Goal: Task Accomplishment & Management: Manage account settings

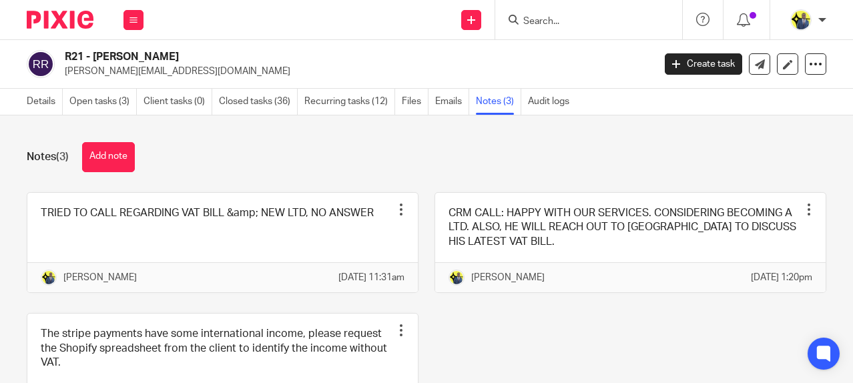
click at [562, 166] on div "Notes (3) Add note" at bounding box center [427, 157] width 800 height 30
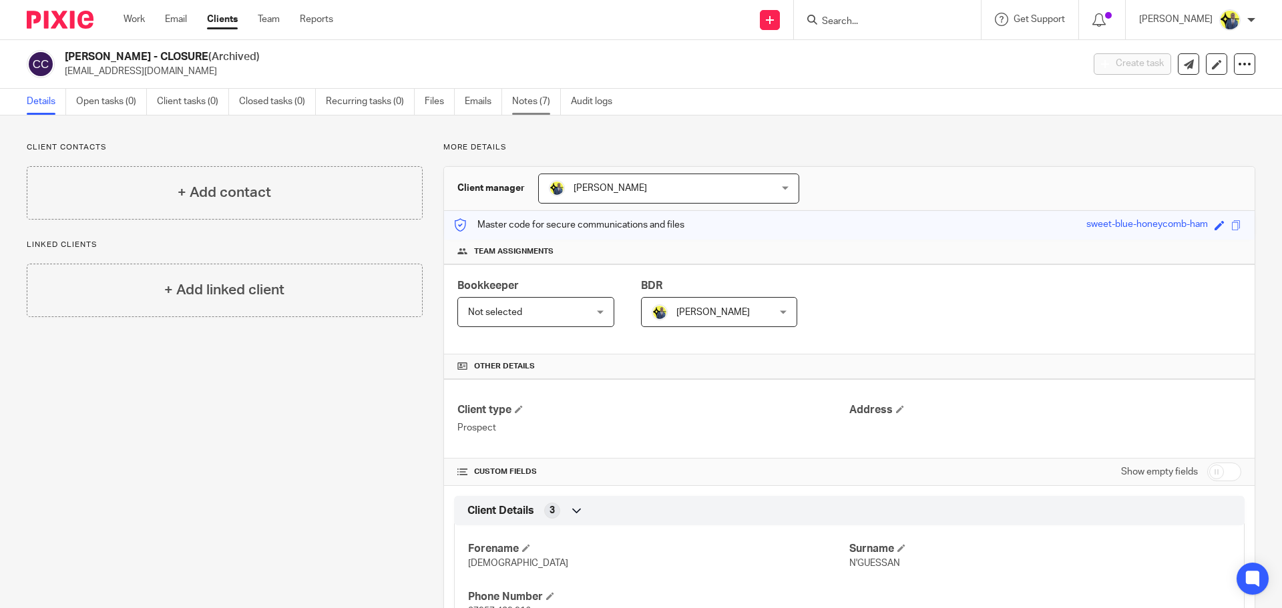
click at [525, 101] on link "Notes (7)" at bounding box center [536, 102] width 49 height 26
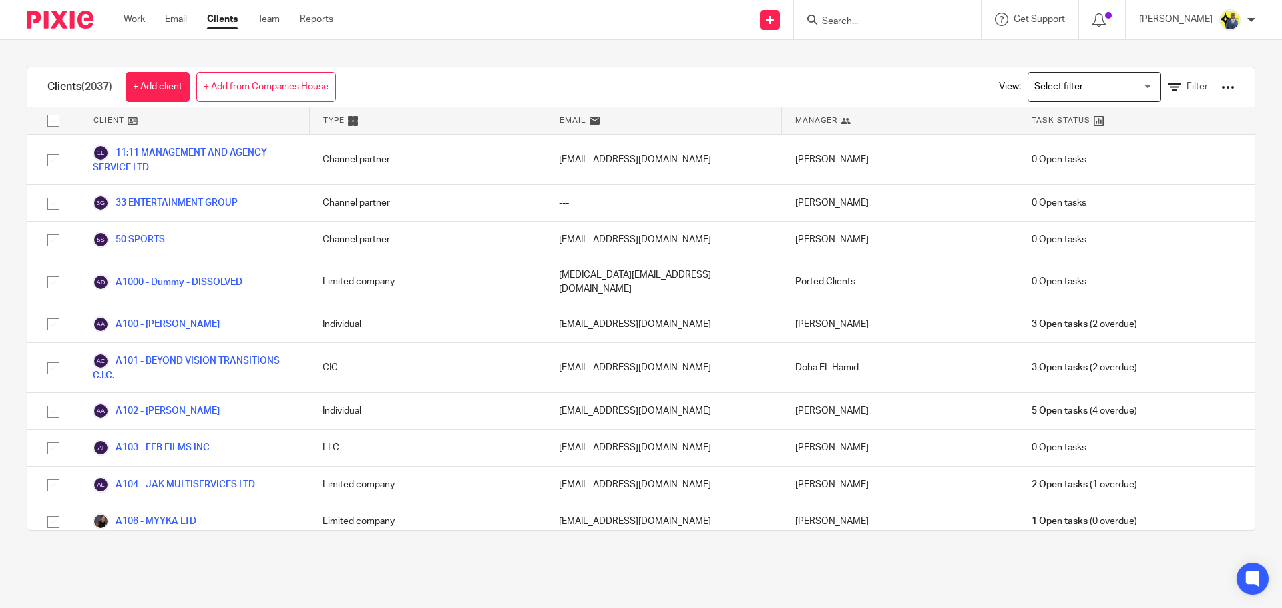
click at [1122, 83] on input "Search for option" at bounding box center [1092, 86] width 124 height 23
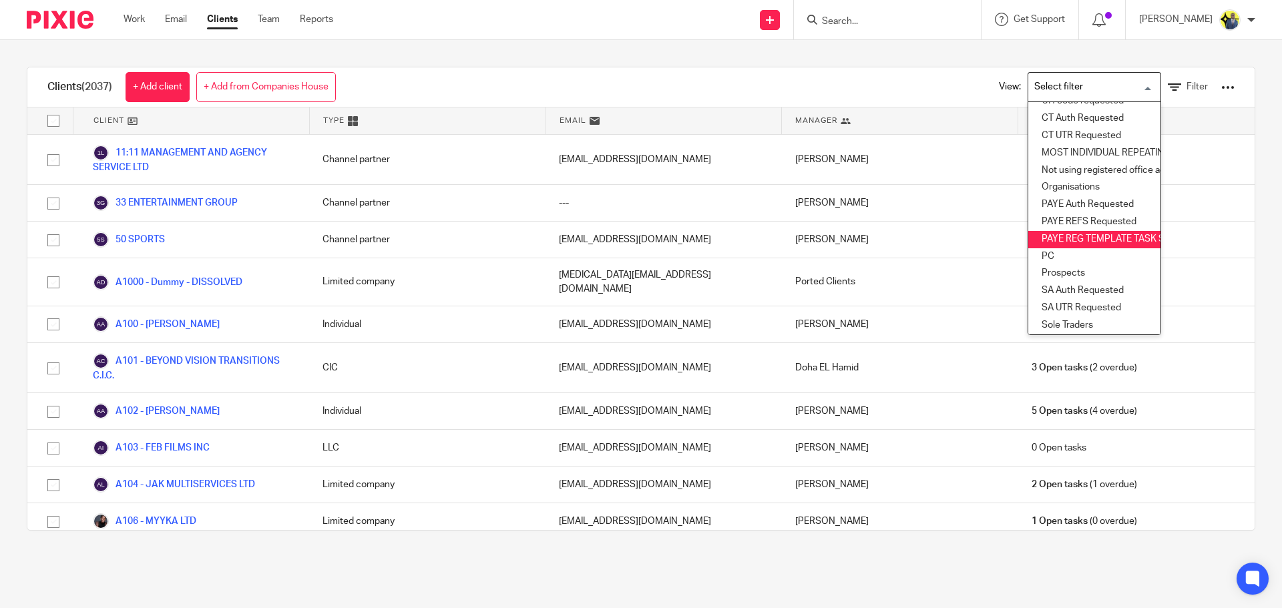
scroll to position [156, 0]
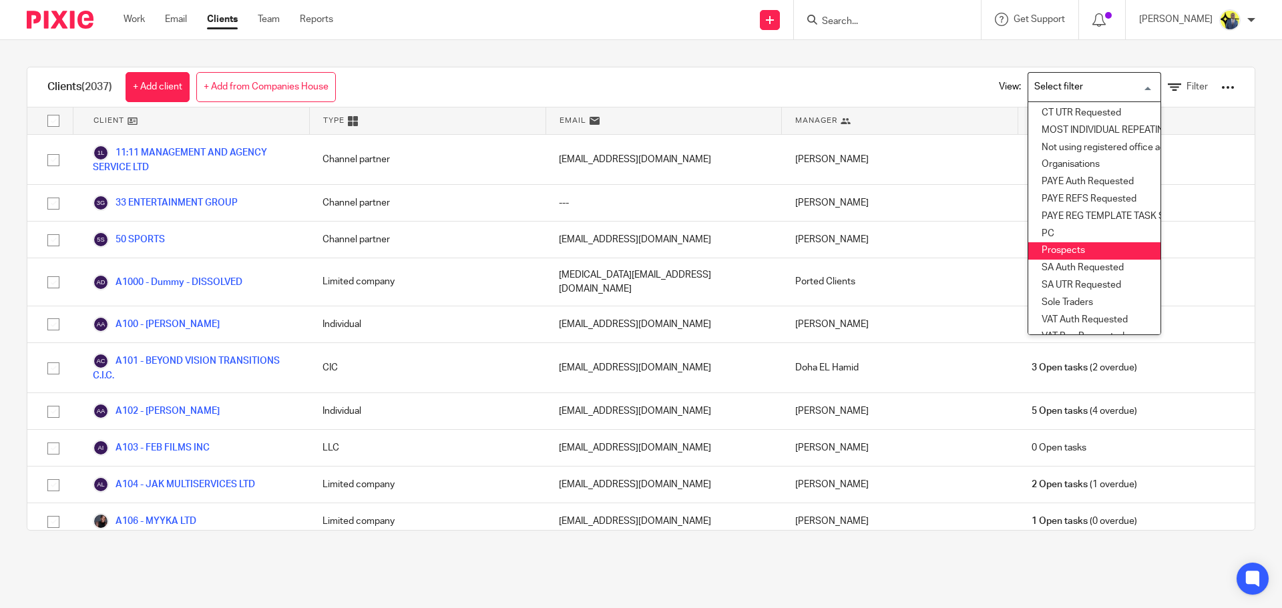
click at [1086, 248] on li "Prospects" at bounding box center [1094, 250] width 132 height 17
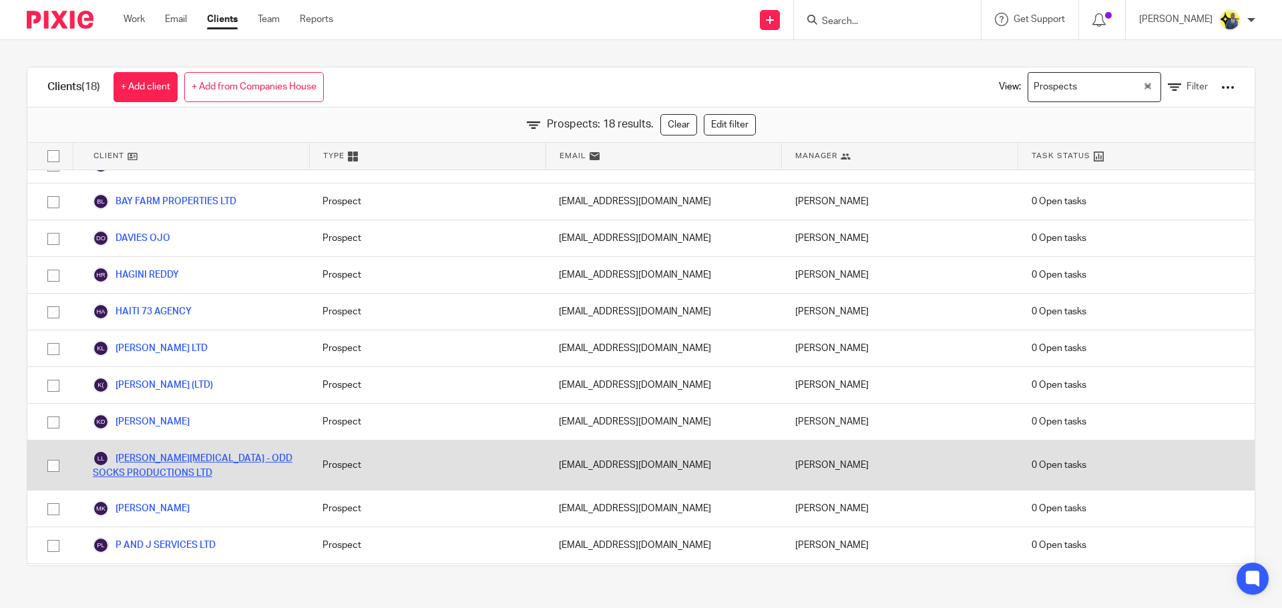
scroll to position [0, 0]
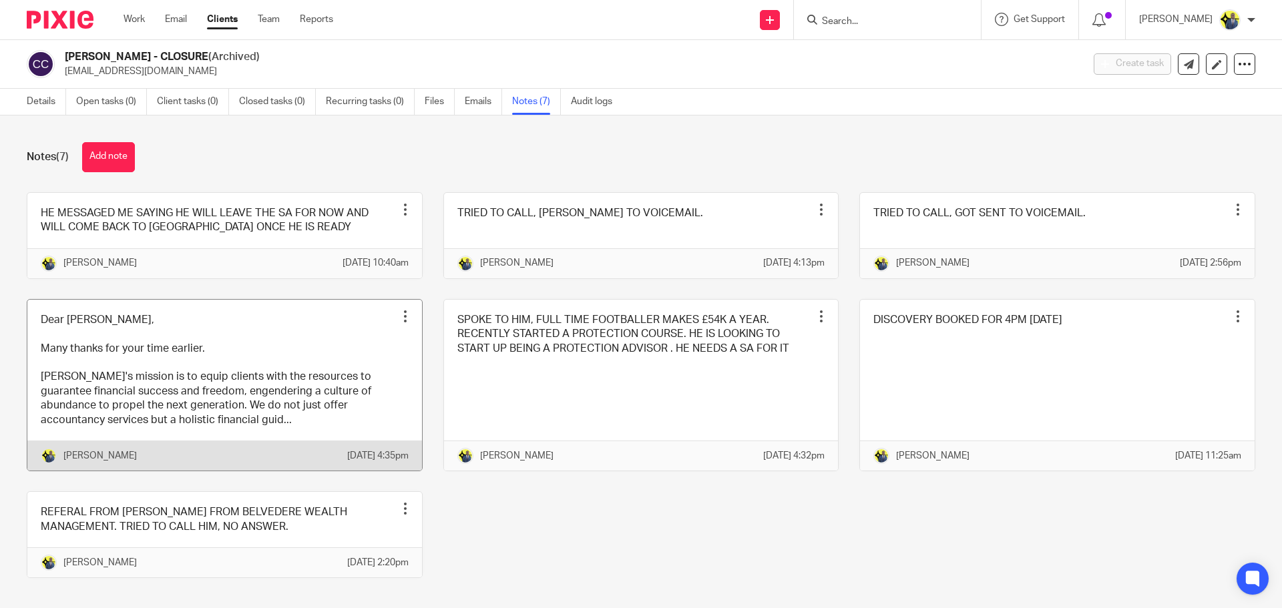
click at [361, 362] on link at bounding box center [224, 386] width 395 height 172
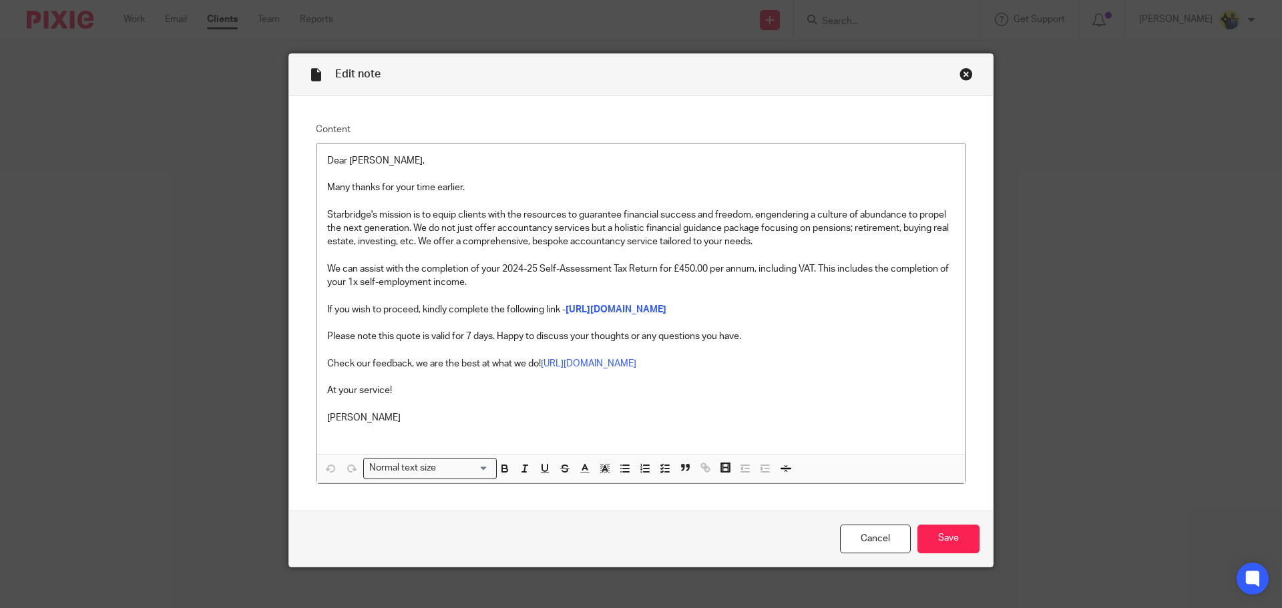
click at [961, 69] on div "Close this dialog window" at bounding box center [966, 73] width 13 height 13
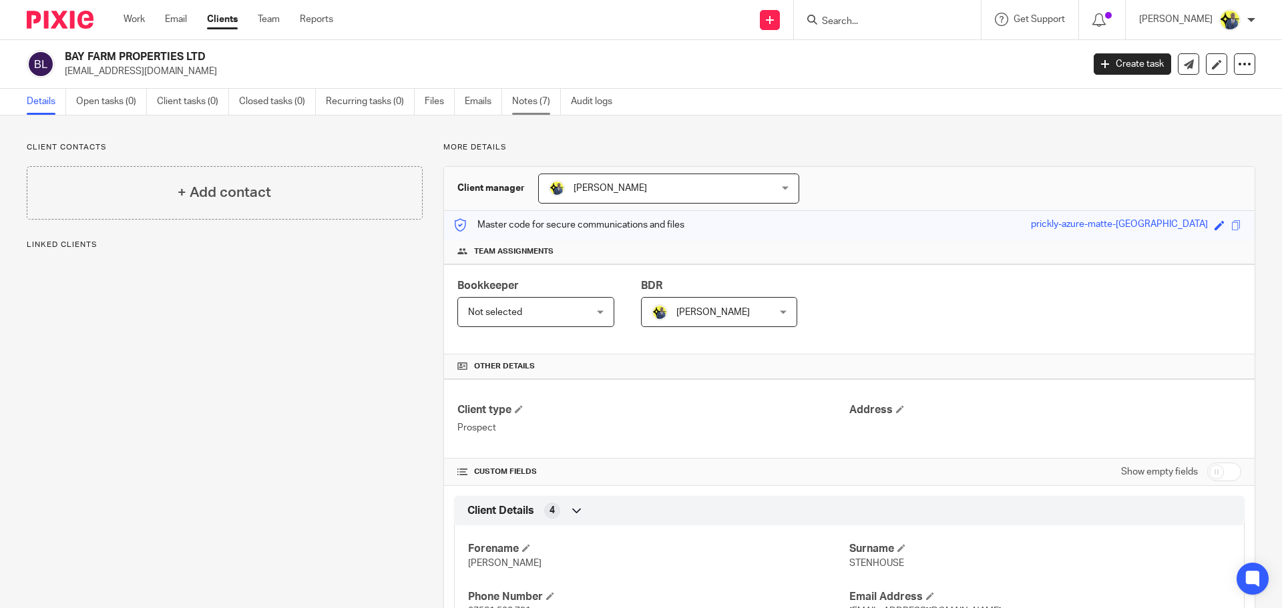
click at [535, 103] on link "Notes (7)" at bounding box center [536, 102] width 49 height 26
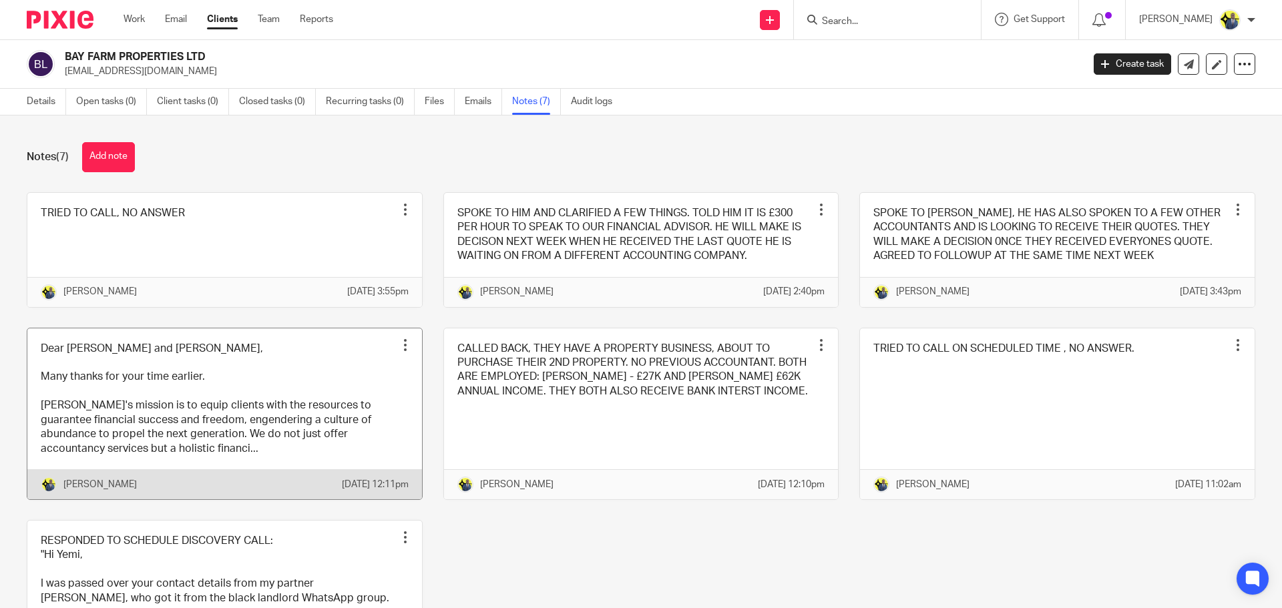
click at [135, 391] on link at bounding box center [224, 415] width 395 height 172
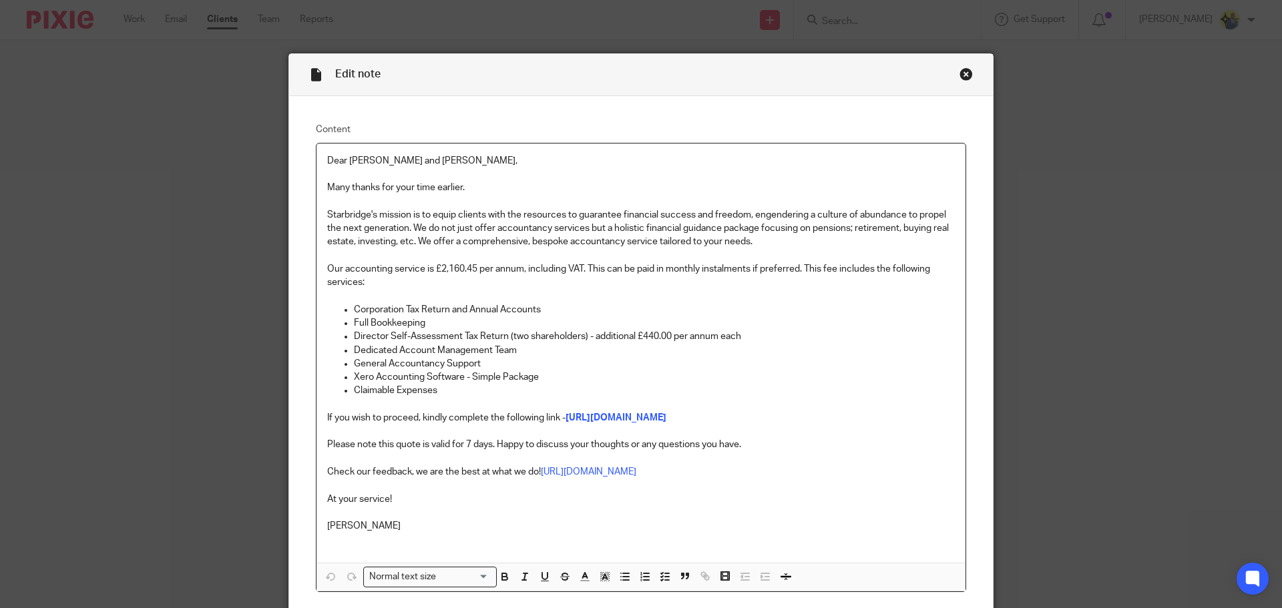
click at [960, 77] on div "Close this dialog window" at bounding box center [966, 73] width 13 height 13
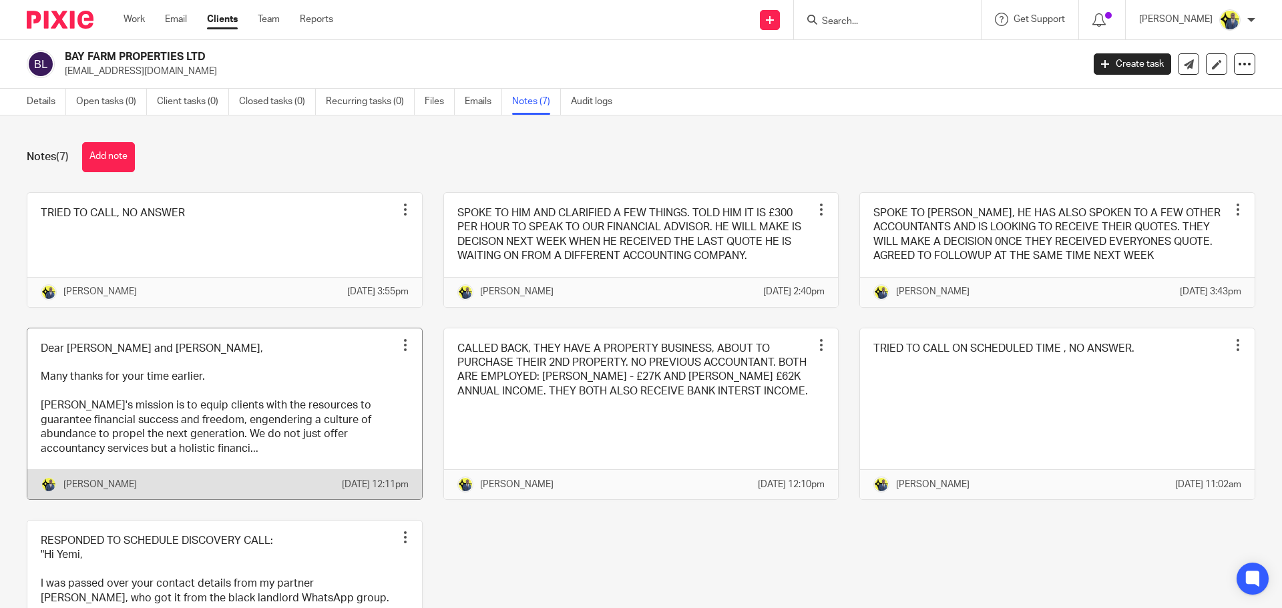
click at [184, 418] on link at bounding box center [224, 415] width 395 height 172
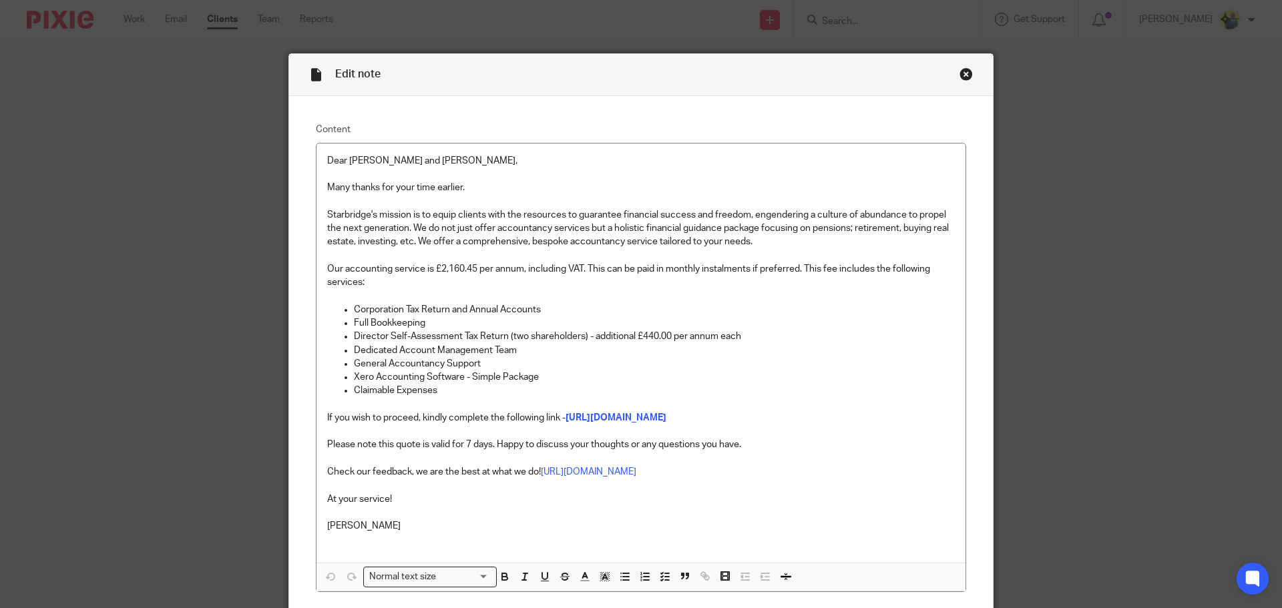
click at [960, 71] on div "Close this dialog window" at bounding box center [966, 73] width 13 height 13
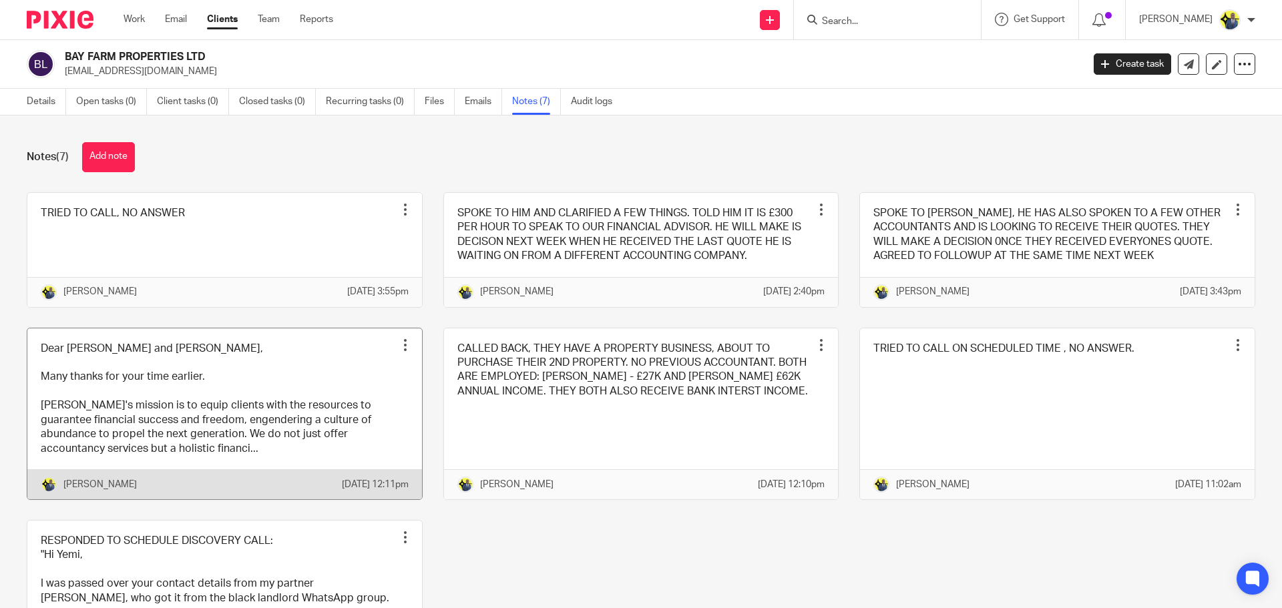
click at [288, 452] on link at bounding box center [224, 415] width 395 height 172
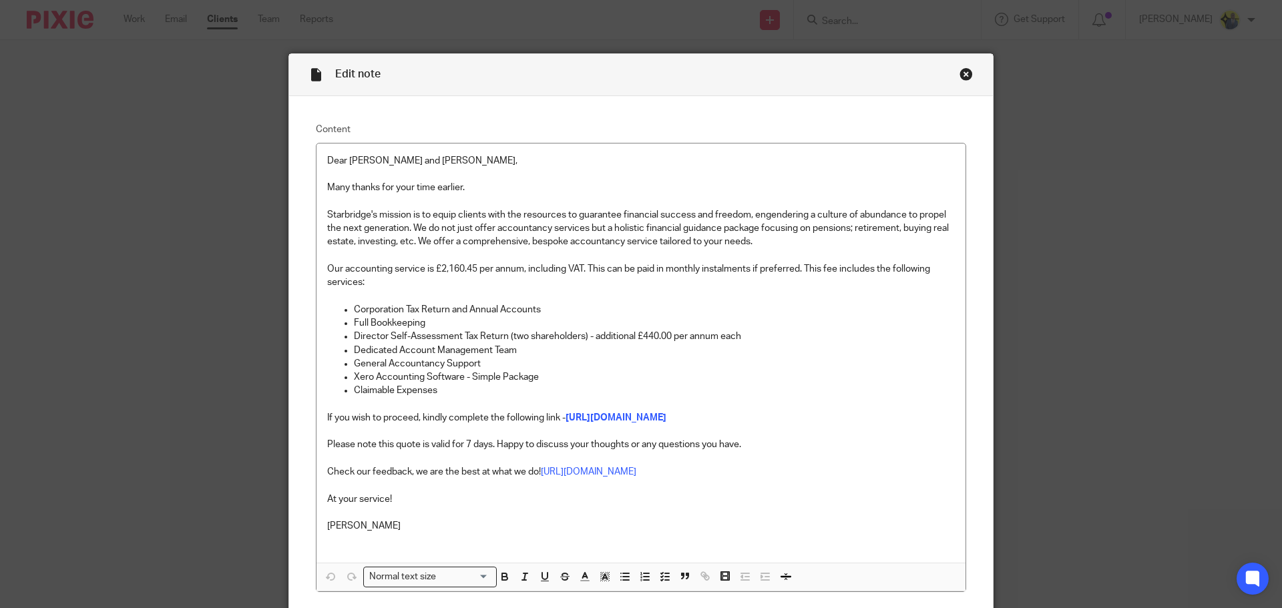
click at [962, 69] on div "Close this dialog window" at bounding box center [966, 73] width 13 height 13
